Goal: Information Seeking & Learning: Get advice/opinions

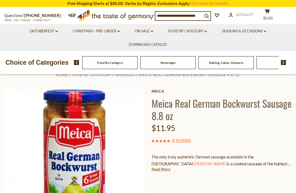
scroll to position [14, 0]
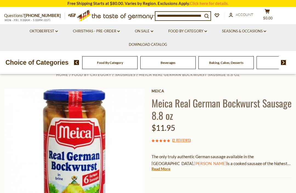
click at [164, 169] on link "Read More" at bounding box center [161, 168] width 19 height 5
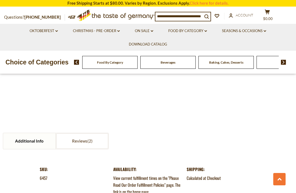
scroll to position [667, 0]
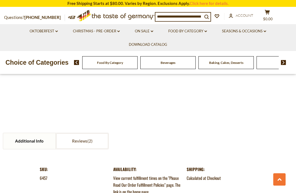
click at [90, 138] on span at bounding box center [89, 140] width 5 height 5
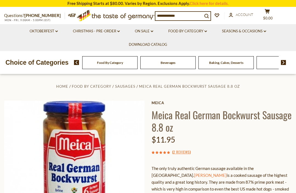
scroll to position [0, 0]
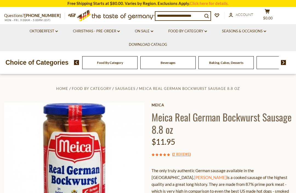
click at [186, 156] on link "2 Reviews" at bounding box center [181, 154] width 16 height 6
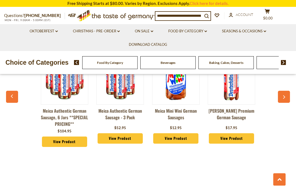
click at [286, 94] on button "button" at bounding box center [284, 97] width 12 height 12
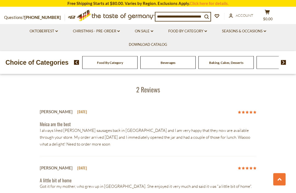
scroll to position [614, 0]
